Goal: Task Accomplishment & Management: Use online tool/utility

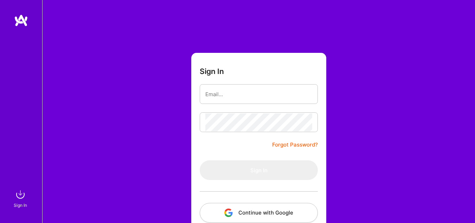
click at [264, 212] on button "Continue with Google" at bounding box center [259, 213] width 118 height 20
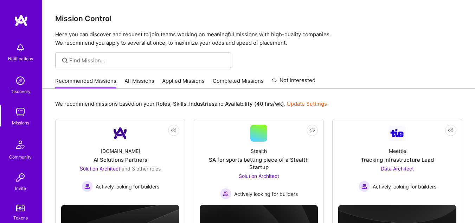
click at [135, 83] on link "All Missions" at bounding box center [140, 83] width 30 height 12
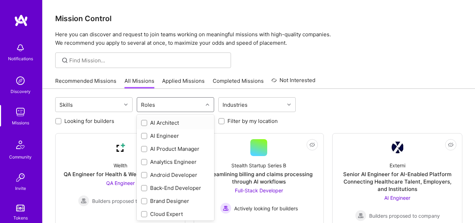
click at [201, 104] on div "Roles" at bounding box center [170, 104] width 66 height 14
click at [161, 211] on div "Cloud Expert" at bounding box center [175, 213] width 69 height 7
checkbox input "true"
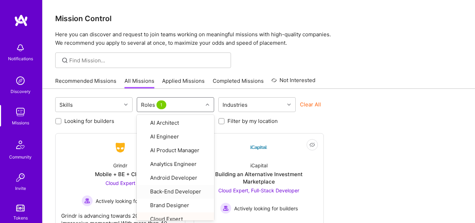
click at [378, 147] on div "Not Interested Grindr Mobile + BE + Cloud Cloud Expert Actively looking for bui…" at bounding box center [258, 191] width 407 height 116
